Goal: Navigation & Orientation: Find specific page/section

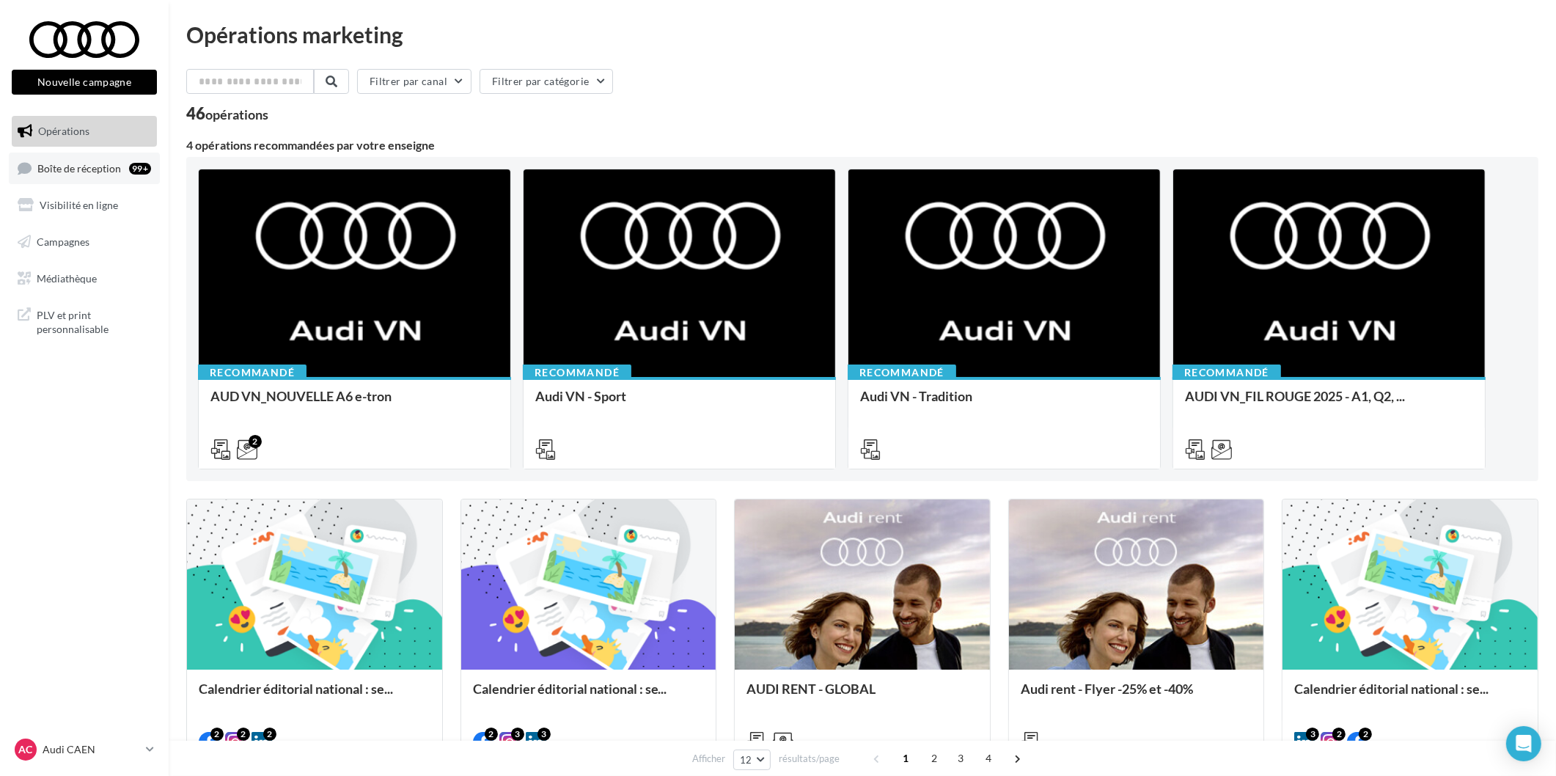
click at [133, 156] on link "Boîte de réception 99+" at bounding box center [84, 169] width 151 height 32
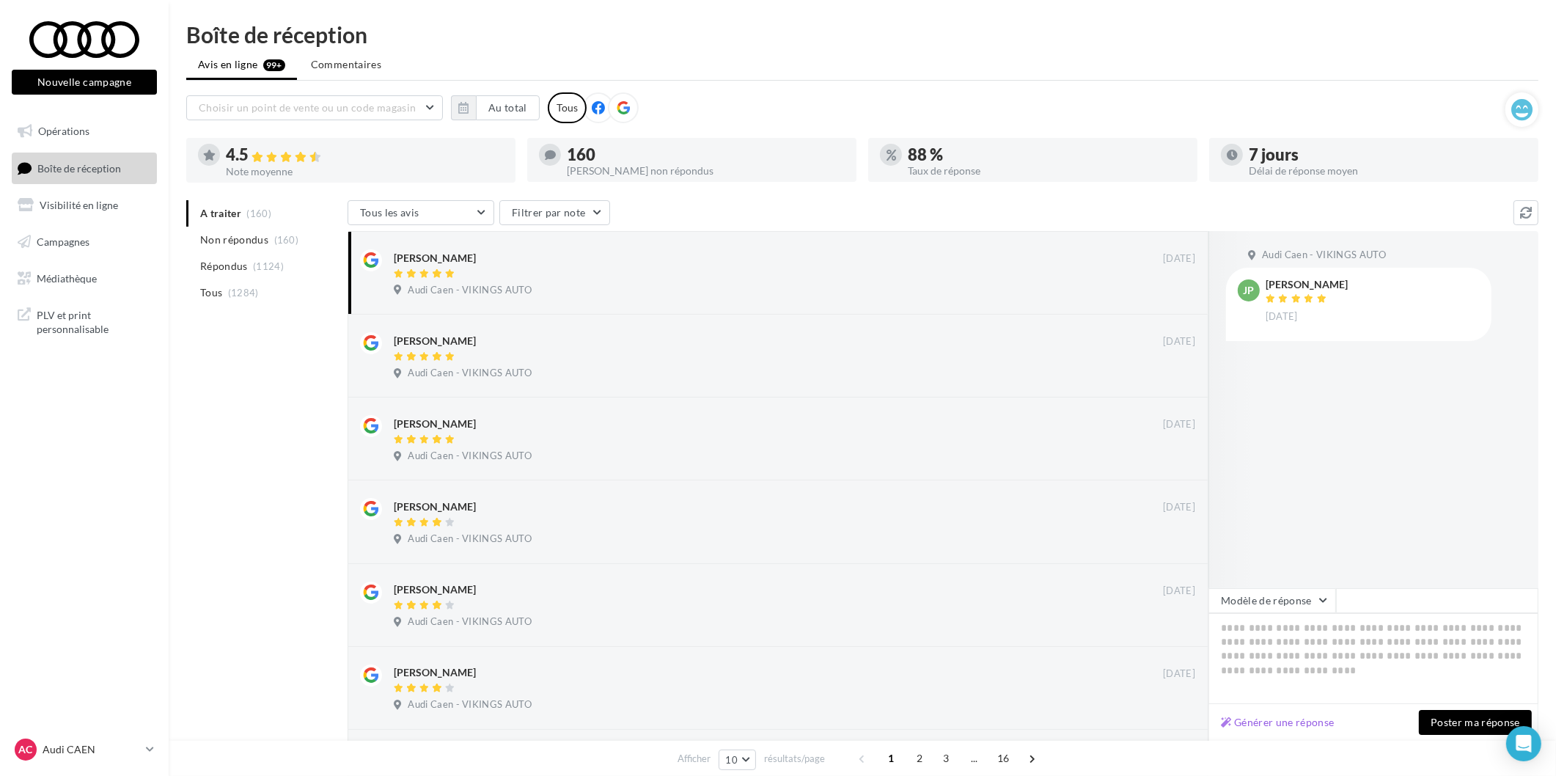
click at [127, 744] on p "Audi CAEN" at bounding box center [92, 749] width 98 height 15
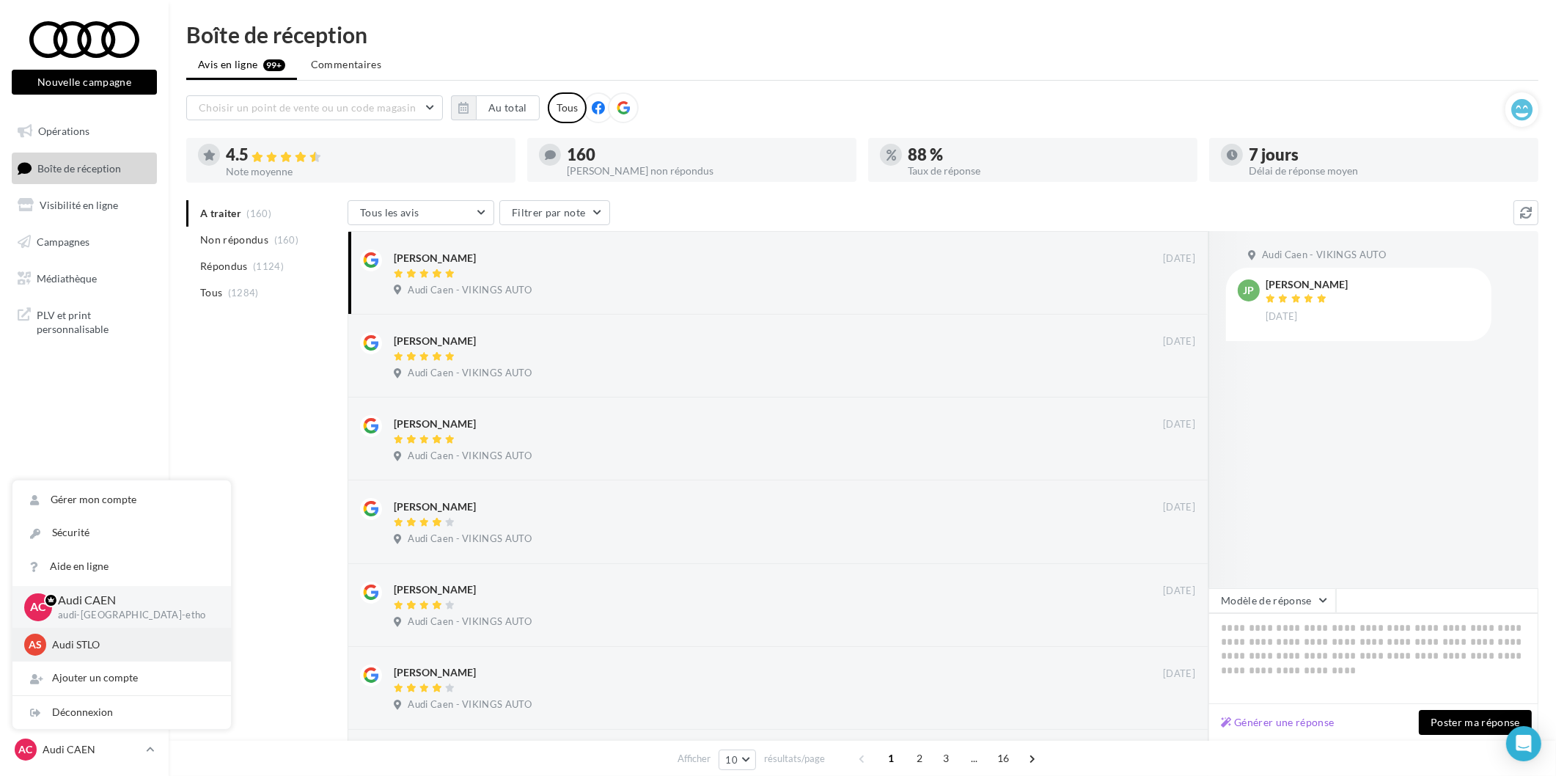
click at [147, 652] on p "Audi STLO" at bounding box center [132, 644] width 161 height 15
